Goal: Task Accomplishment & Management: Use online tool/utility

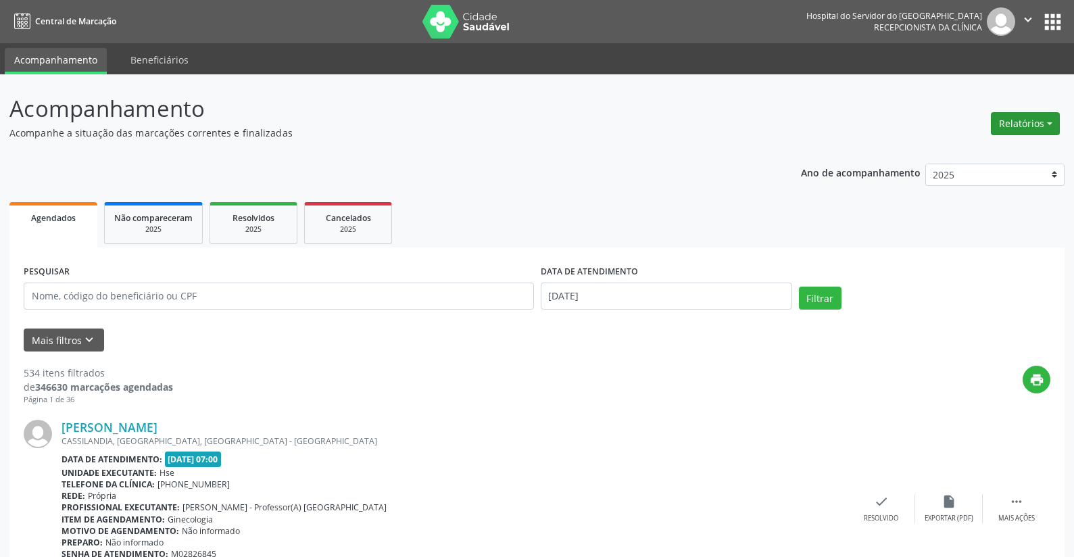
click at [1032, 120] on button "Relatórios" at bounding box center [1025, 123] width 69 height 23
click at [970, 151] on link "Agendamentos" at bounding box center [987, 152] width 145 height 19
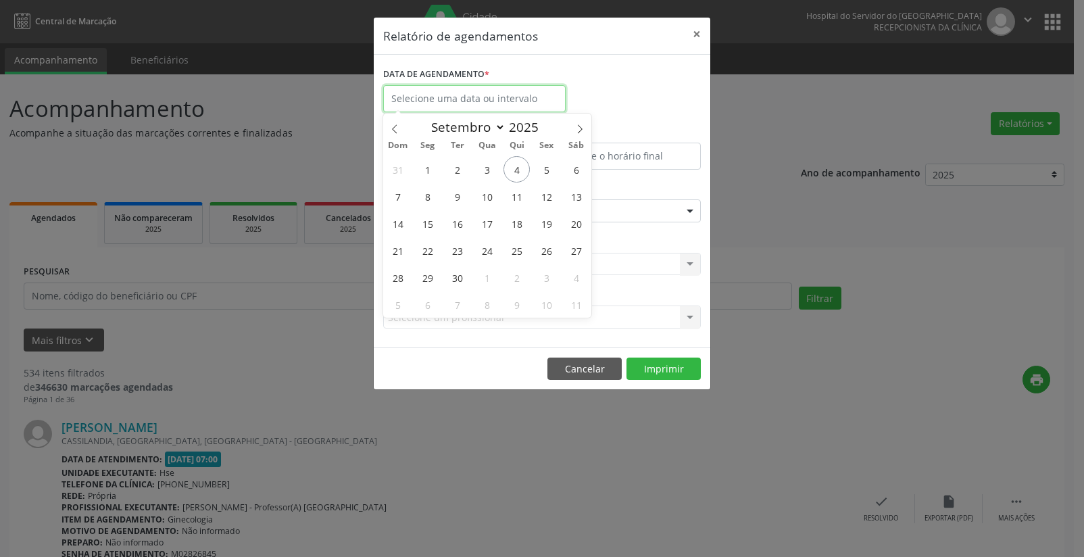
click at [466, 95] on input "text" at bounding box center [474, 98] width 183 height 27
click at [517, 167] on span "4" at bounding box center [517, 169] width 26 height 26
type input "[DATE]"
click at [517, 167] on span "4" at bounding box center [517, 169] width 26 height 26
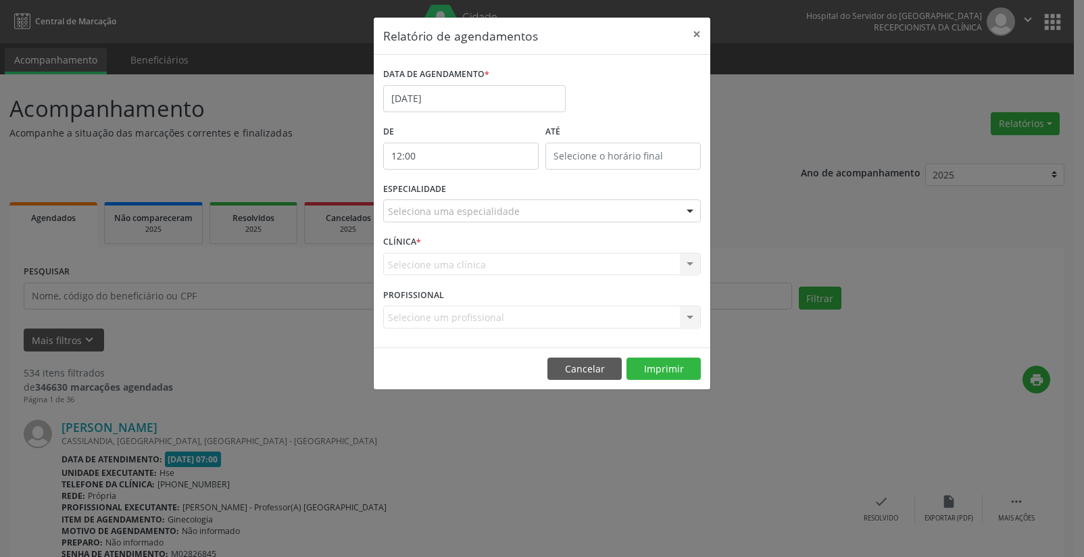
click at [462, 160] on input "12:00" at bounding box center [460, 156] width 155 height 27
click at [481, 189] on span at bounding box center [480, 192] width 9 height 14
type input "11:00"
type input "11"
click at [481, 189] on span at bounding box center [480, 192] width 9 height 14
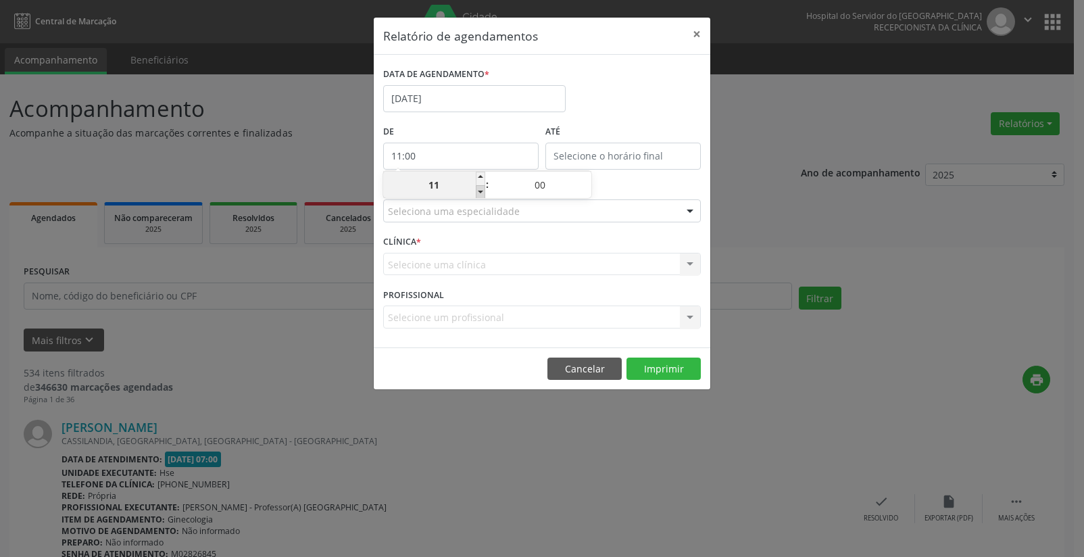
type input "10:00"
type input "10"
click at [481, 189] on span at bounding box center [480, 192] width 9 height 14
type input "09:00"
type input "09"
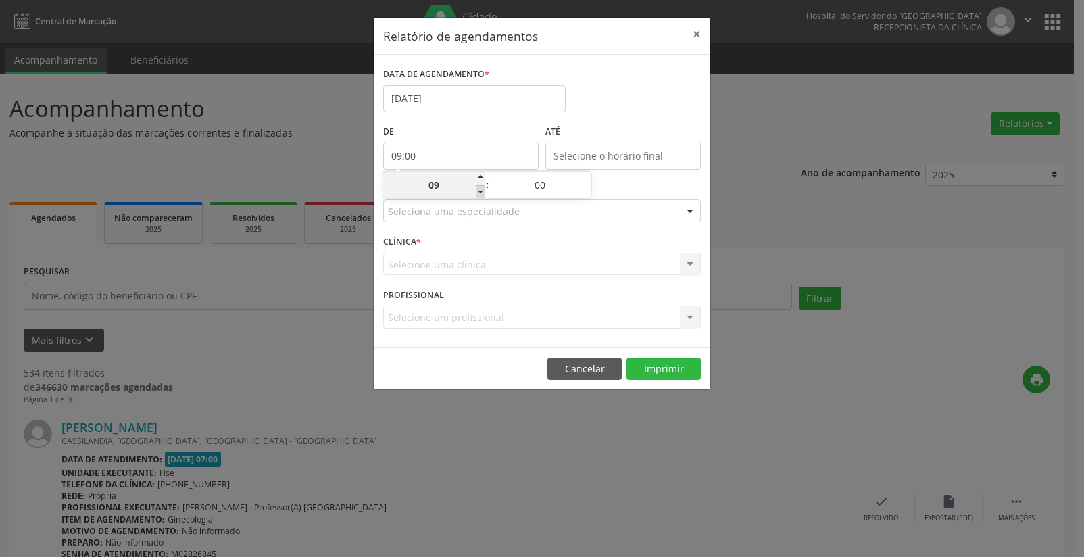
click at [481, 189] on span at bounding box center [480, 192] width 9 height 14
type input "08:00"
type input "08"
click at [481, 189] on span at bounding box center [480, 192] width 9 height 14
type input "07:00"
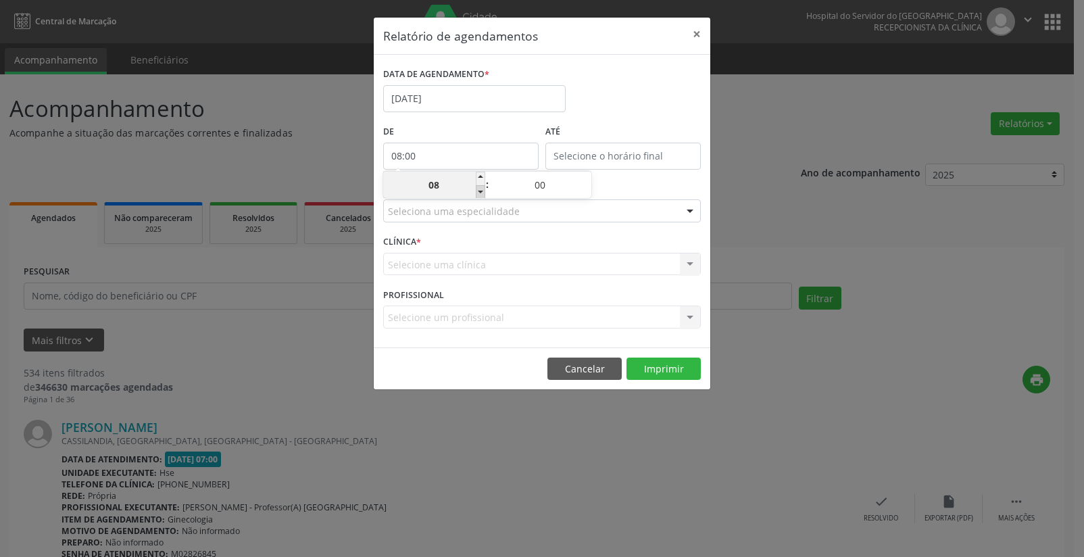
type input "07"
click at [610, 155] on input "12:00" at bounding box center [622, 156] width 155 height 27
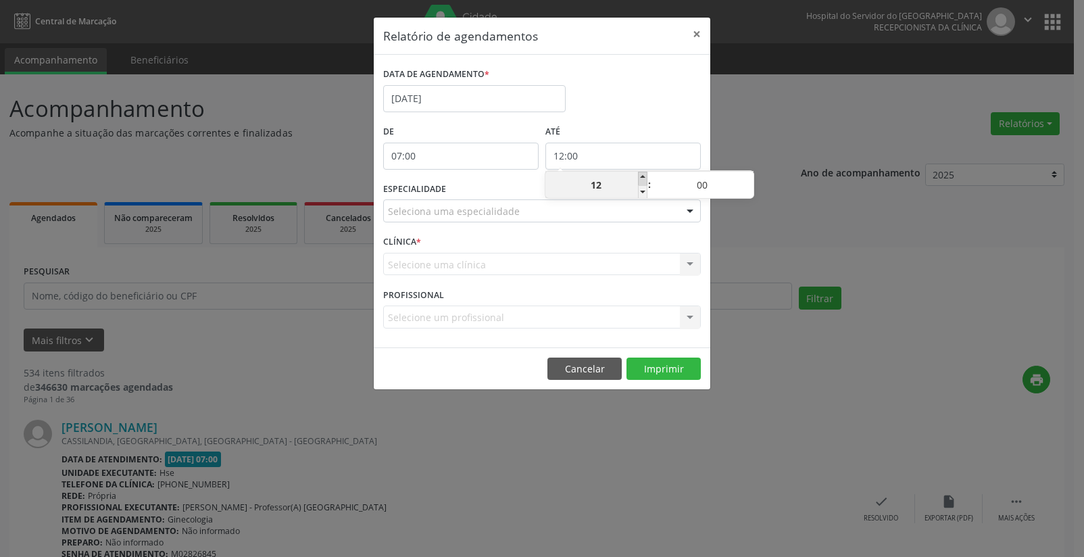
click at [646, 180] on span at bounding box center [642, 179] width 9 height 14
type input "13:00"
type input "13"
click at [646, 180] on span at bounding box center [642, 179] width 9 height 14
type input "14:00"
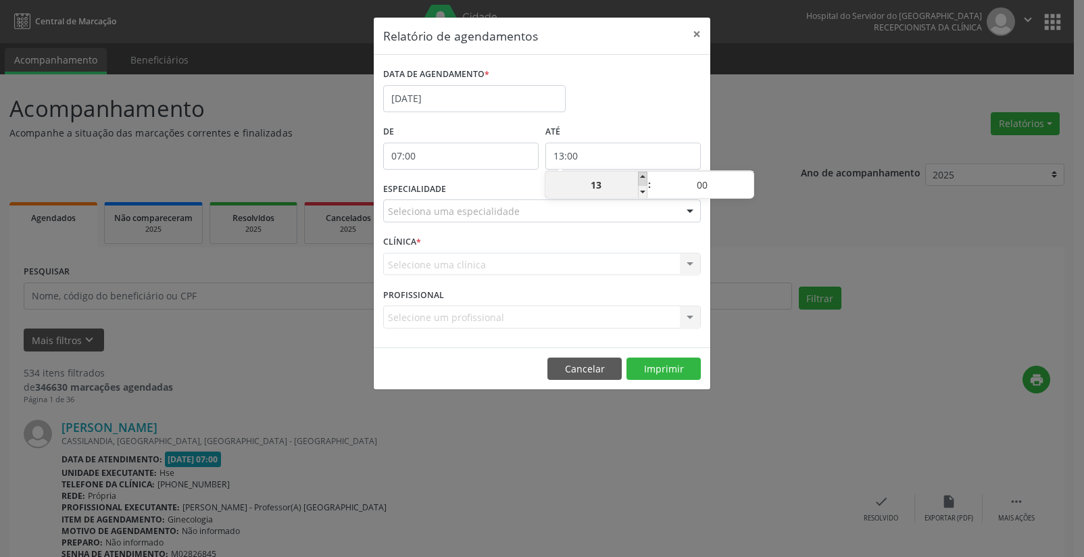
type input "14"
click at [646, 180] on span at bounding box center [642, 179] width 9 height 14
type input "15:00"
type input "15"
click at [646, 180] on span at bounding box center [642, 179] width 9 height 14
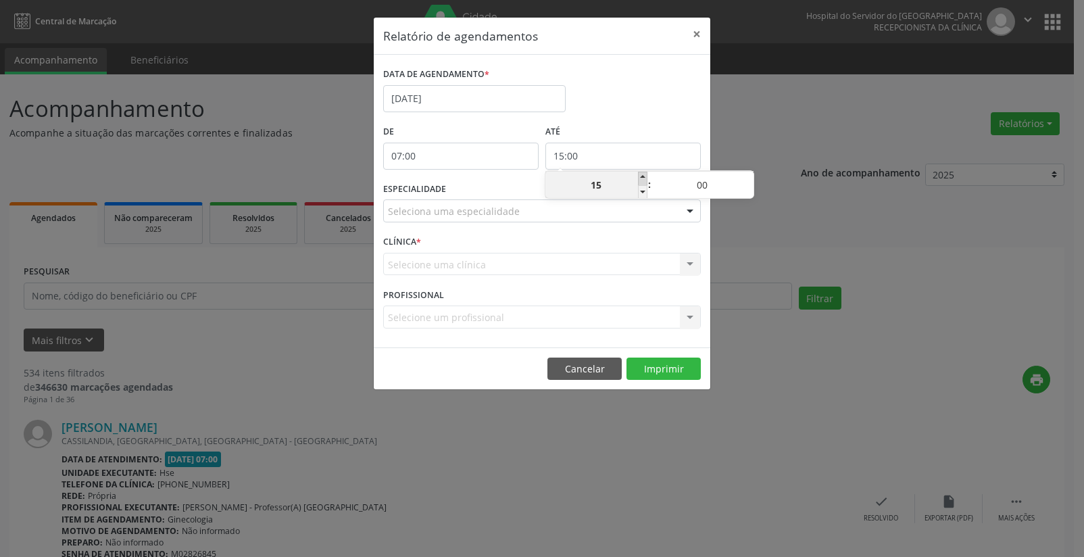
type input "16:00"
type input "16"
click at [646, 180] on span at bounding box center [642, 179] width 9 height 14
type input "17:00"
type input "17"
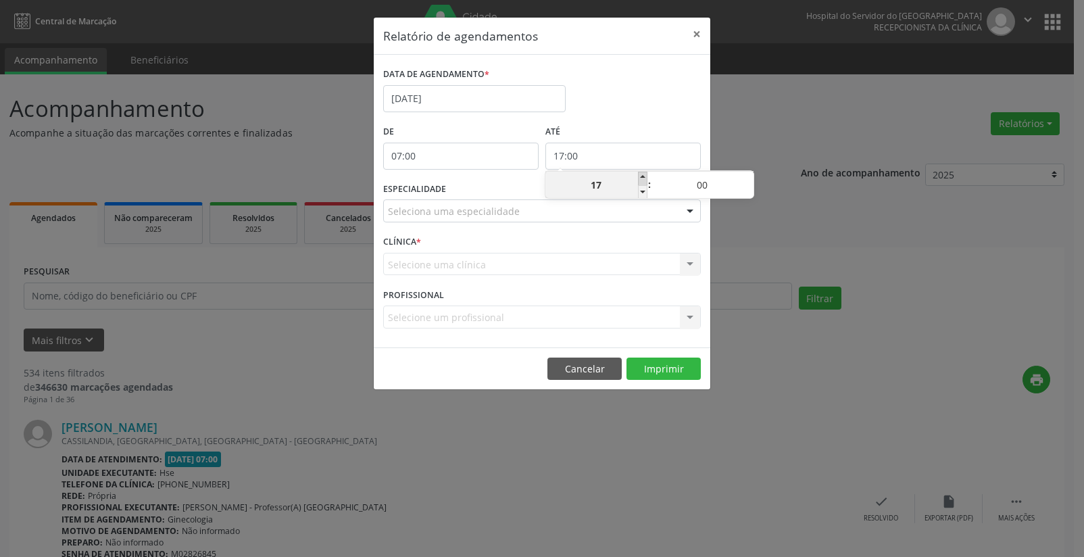
click at [646, 180] on span at bounding box center [642, 179] width 9 height 14
type input "18:00"
type input "18"
click at [646, 180] on span at bounding box center [642, 179] width 9 height 14
type input "19:00"
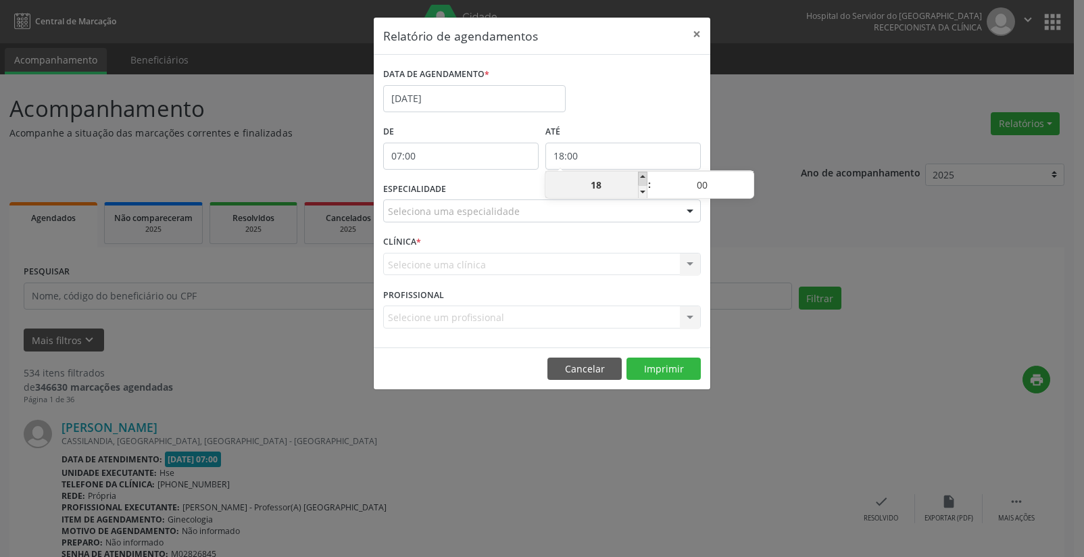
type input "19"
click at [646, 180] on span at bounding box center [642, 179] width 9 height 14
type input "20:00"
type input "20"
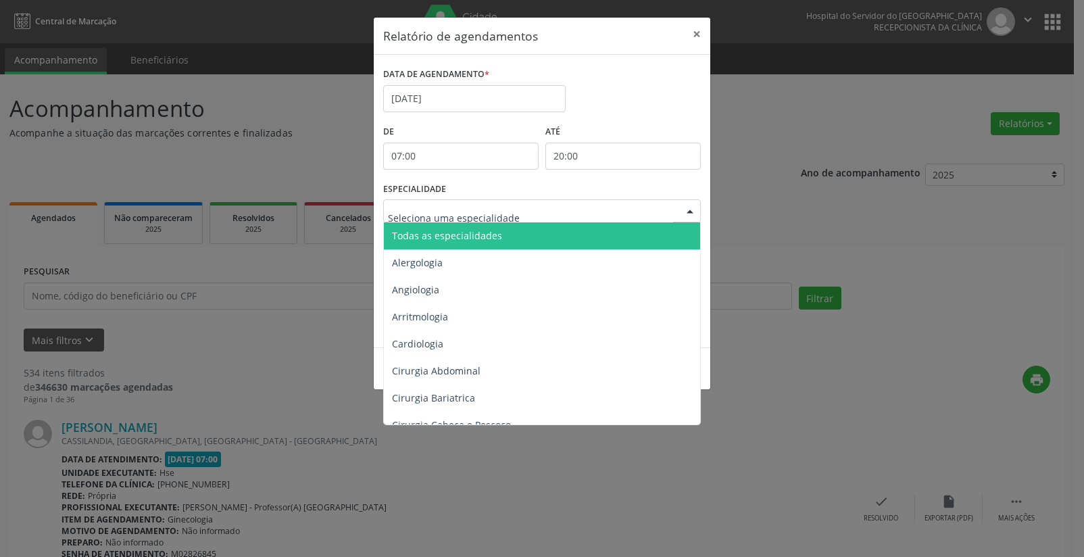
click at [683, 207] on div at bounding box center [690, 211] width 20 height 23
click at [637, 239] on span "Todas as especialidades" at bounding box center [543, 235] width 318 height 27
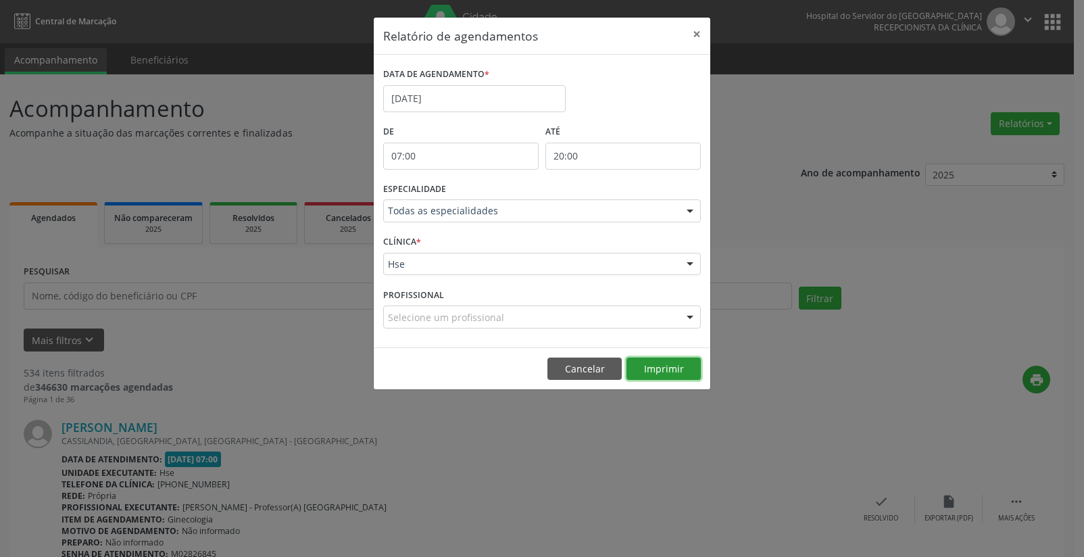
click at [673, 369] on button "Imprimir" at bounding box center [664, 369] width 74 height 23
